Goal: Use online tool/utility: Utilize a website feature to perform a specific function

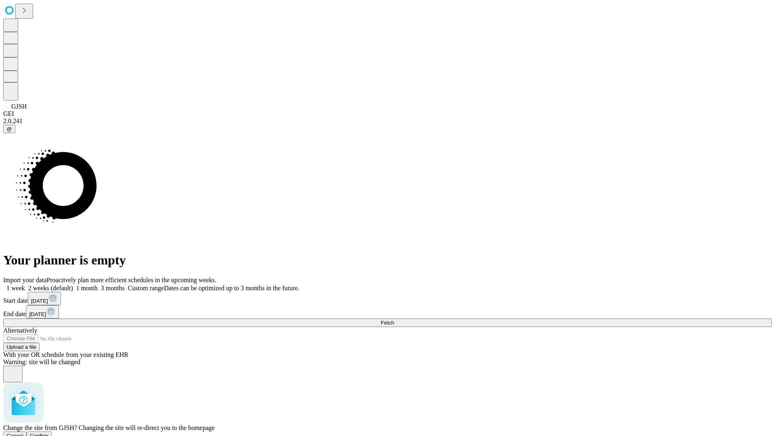
click at [49, 433] on span "Confirm" at bounding box center [39, 436] width 19 height 6
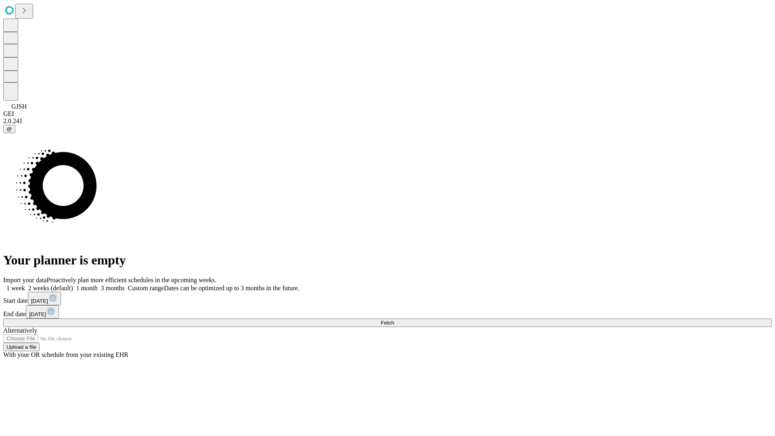
click at [98, 285] on label "1 month" at bounding box center [85, 288] width 25 height 7
click at [394, 320] on span "Fetch" at bounding box center [387, 323] width 13 height 6
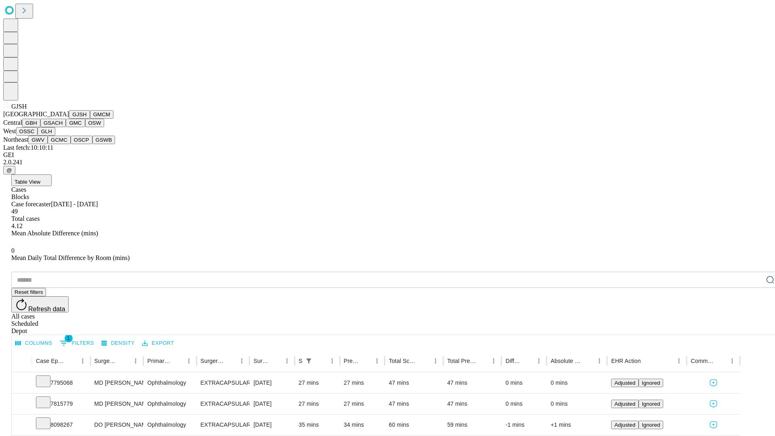
click at [90, 119] on button "GMCM" at bounding box center [101, 114] width 23 height 8
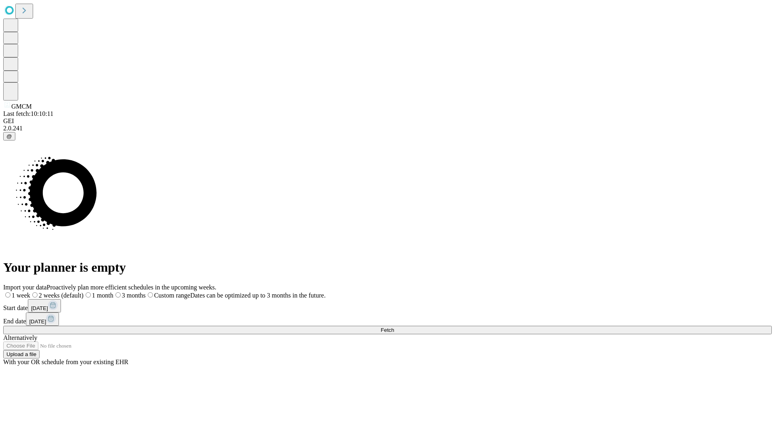
click at [113, 292] on label "1 month" at bounding box center [99, 295] width 30 height 7
click at [394, 327] on span "Fetch" at bounding box center [387, 330] width 13 height 6
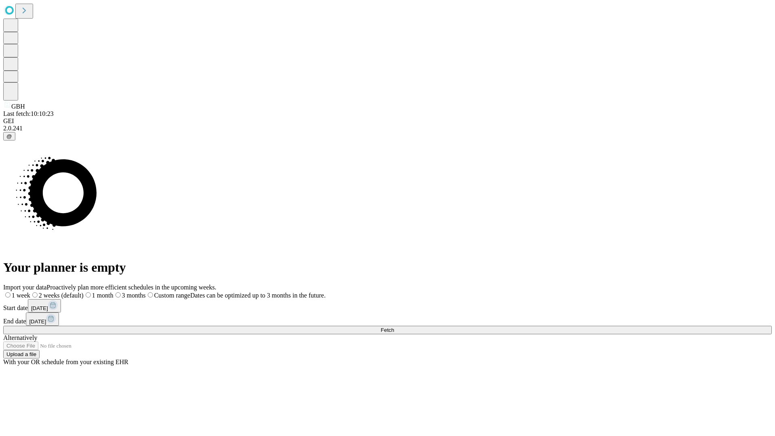
click at [113, 292] on label "1 month" at bounding box center [99, 295] width 30 height 7
click at [394, 327] on span "Fetch" at bounding box center [387, 330] width 13 height 6
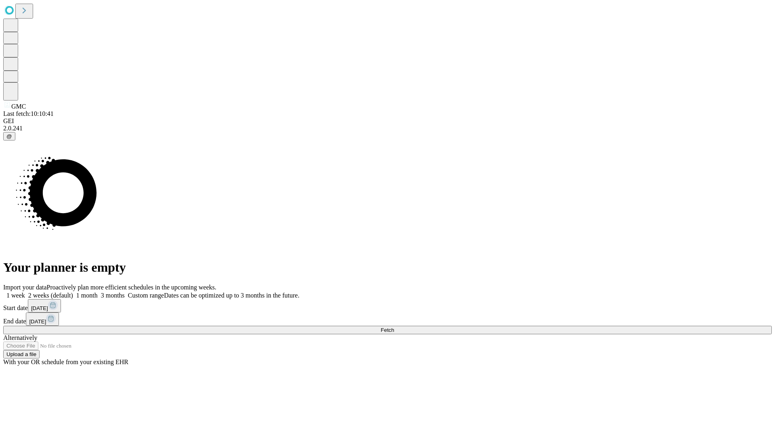
click at [394, 327] on span "Fetch" at bounding box center [387, 330] width 13 height 6
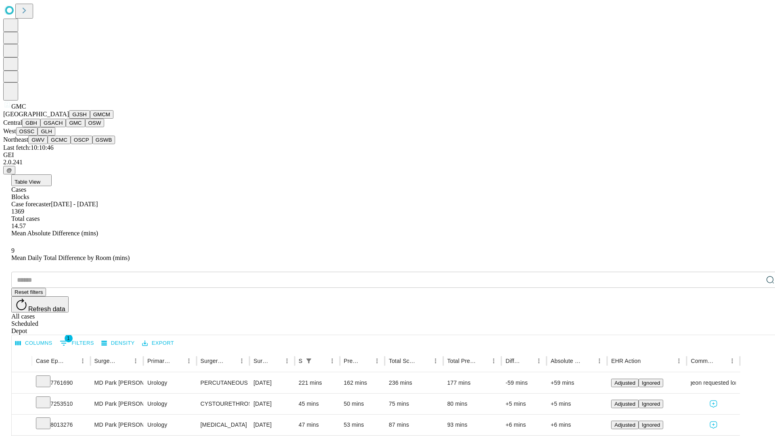
click at [85, 127] on button "OSW" at bounding box center [94, 123] width 19 height 8
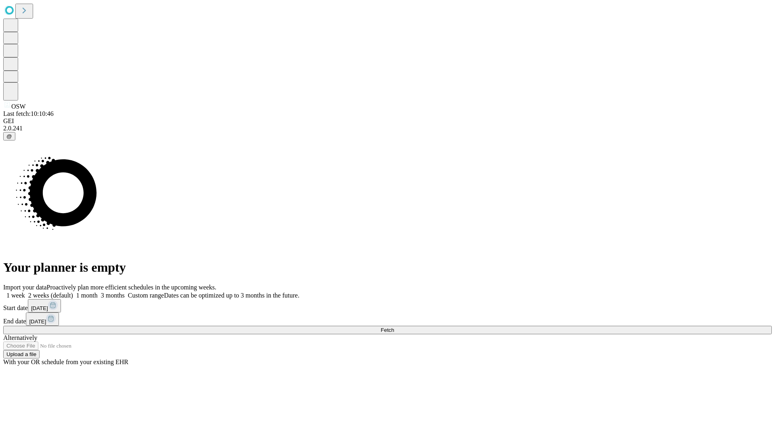
click at [98, 292] on label "1 month" at bounding box center [85, 295] width 25 height 7
click at [394, 327] on span "Fetch" at bounding box center [387, 330] width 13 height 6
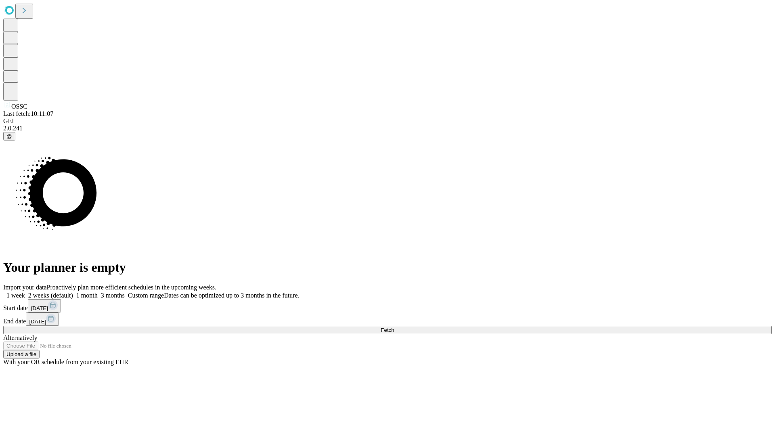
click at [98, 292] on label "1 month" at bounding box center [85, 295] width 25 height 7
click at [394, 327] on span "Fetch" at bounding box center [387, 330] width 13 height 6
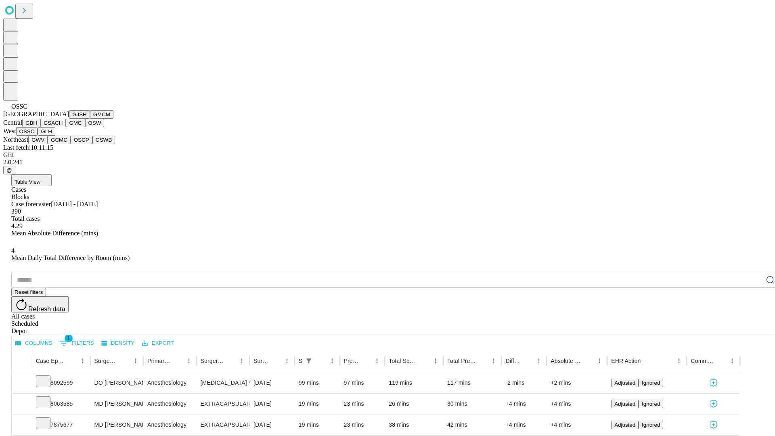
click at [55, 136] on button "GLH" at bounding box center [46, 131] width 17 height 8
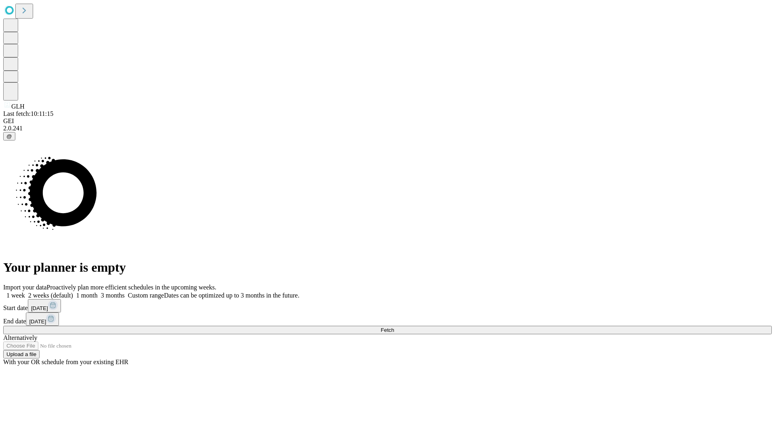
click at [98, 292] on label "1 month" at bounding box center [85, 295] width 25 height 7
click at [394, 327] on span "Fetch" at bounding box center [387, 330] width 13 height 6
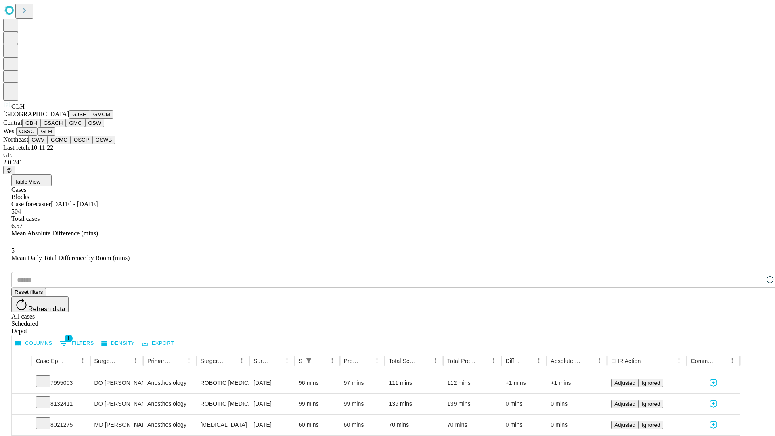
click at [48, 144] on button "GWV" at bounding box center [37, 140] width 19 height 8
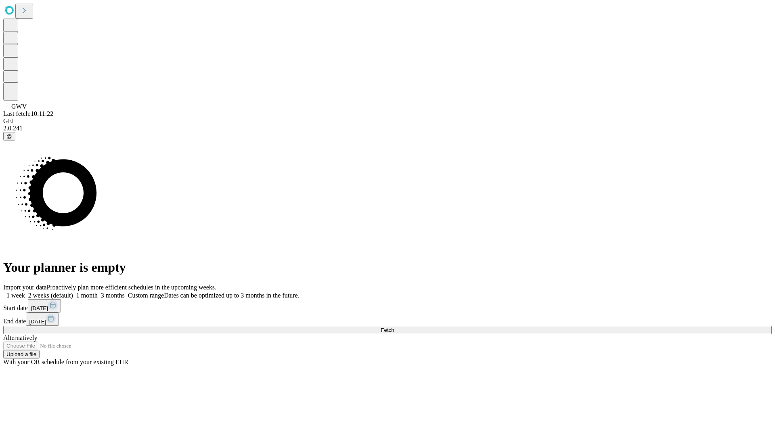
click at [98, 292] on label "1 month" at bounding box center [85, 295] width 25 height 7
click at [394, 327] on span "Fetch" at bounding box center [387, 330] width 13 height 6
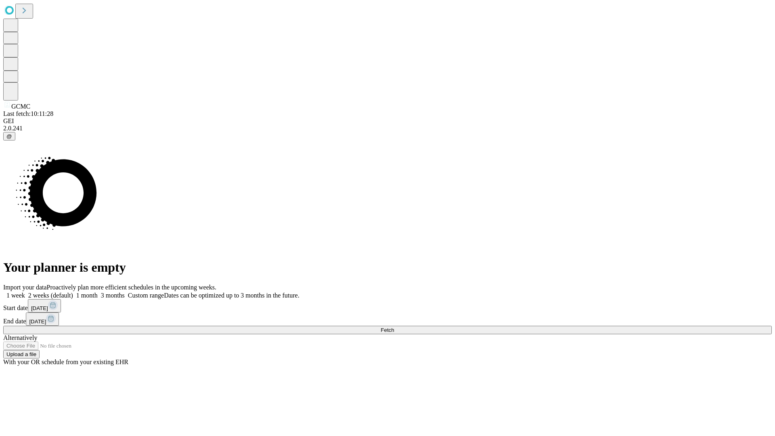
click at [98, 292] on label "1 month" at bounding box center [85, 295] width 25 height 7
click at [394, 327] on span "Fetch" at bounding box center [387, 330] width 13 height 6
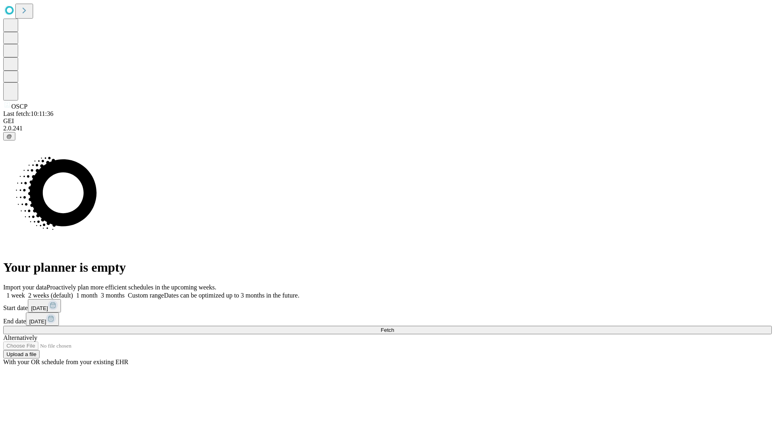
click at [98, 292] on label "1 month" at bounding box center [85, 295] width 25 height 7
click at [394, 327] on span "Fetch" at bounding box center [387, 330] width 13 height 6
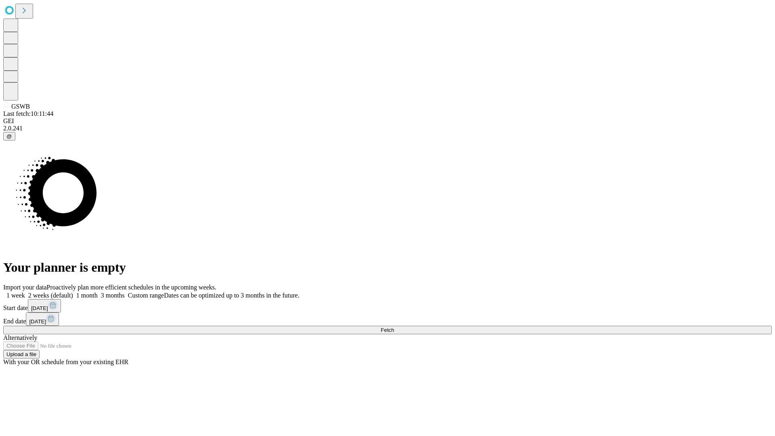
click at [98, 292] on label "1 month" at bounding box center [85, 295] width 25 height 7
click at [394, 327] on span "Fetch" at bounding box center [387, 330] width 13 height 6
